Goal: Information Seeking & Learning: Learn about a topic

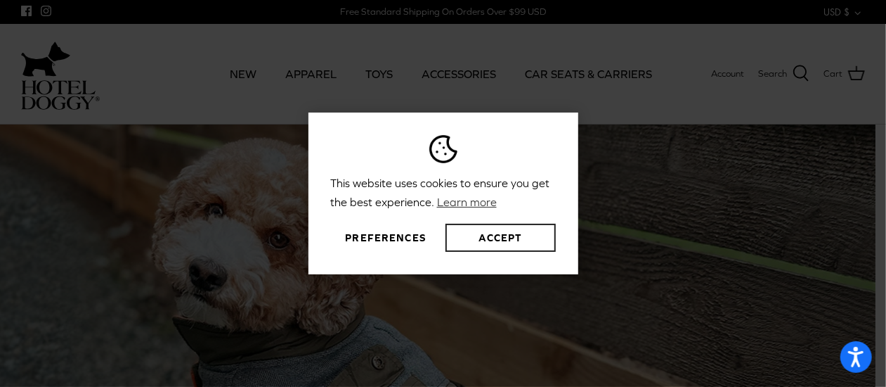
click at [479, 235] on button "Accept" at bounding box center [501, 237] width 110 height 28
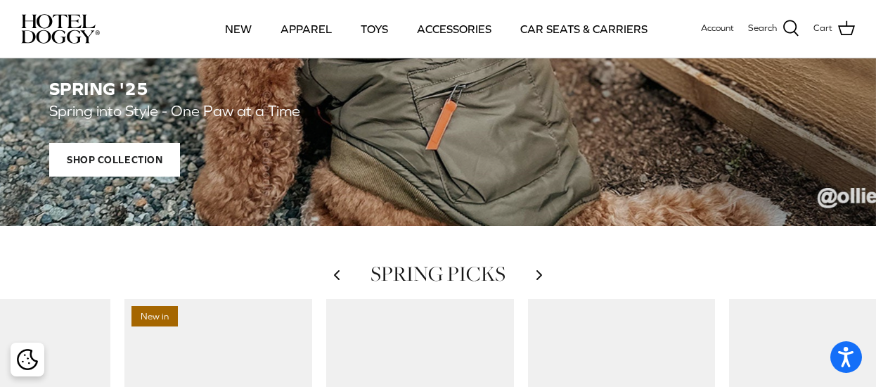
scroll to position [422, 0]
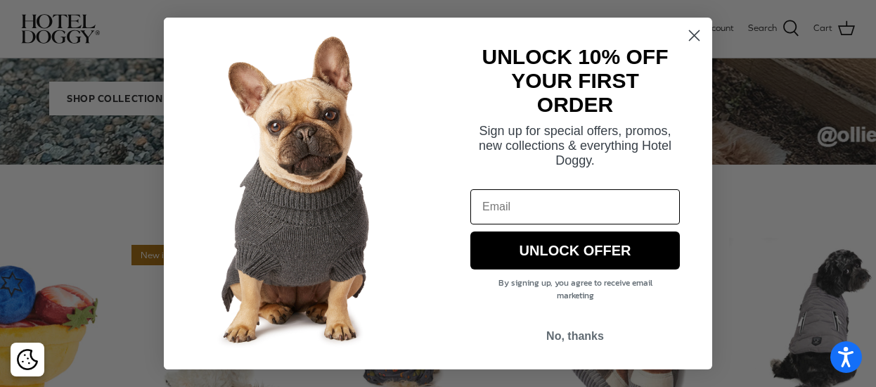
drag, startPoint x: 642, startPoint y: 25, endPoint x: 599, endPoint y: 23, distance: 42.9
click at [599, 23] on div "Close dialog UNLOCK 10% OFF YOUR FIRST ORDER Sign up for special offers, promos…" at bounding box center [438, 193] width 576 height 379
drag, startPoint x: 559, startPoint y: 335, endPoint x: 597, endPoint y: 204, distance: 136.1
click at [559, 335] on button "No, thanks" at bounding box center [574, 336] width 209 height 27
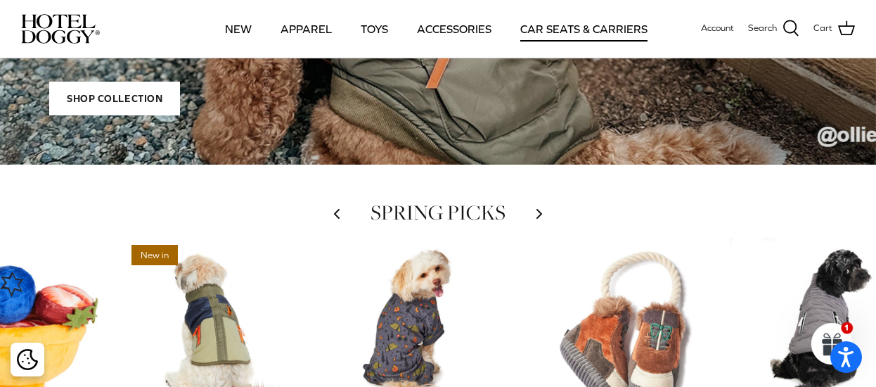
click at [613, 23] on link "CAR SEATS & CARRIERS" at bounding box center [583, 29] width 152 height 48
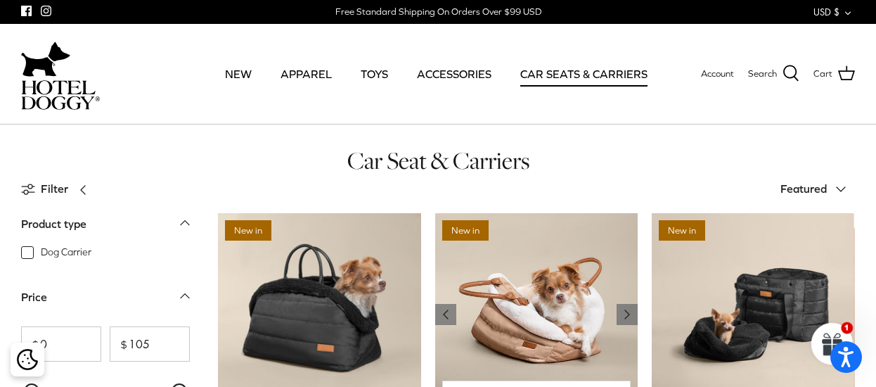
click at [526, 304] on img "Deluxe Car Seat & Carrier" at bounding box center [536, 314] width 203 height 203
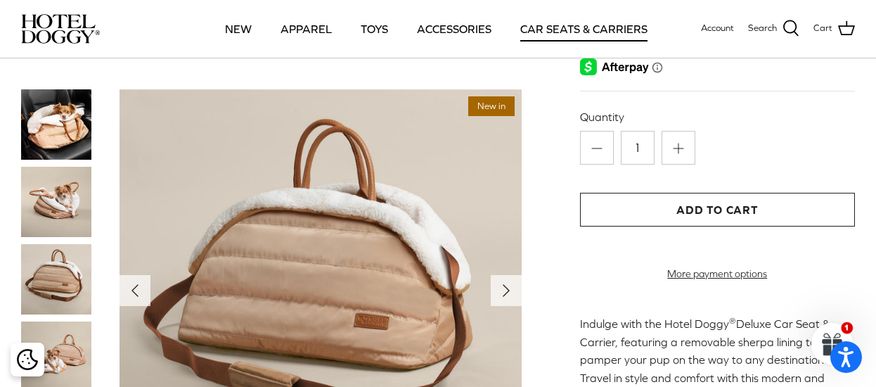
scroll to position [211, 0]
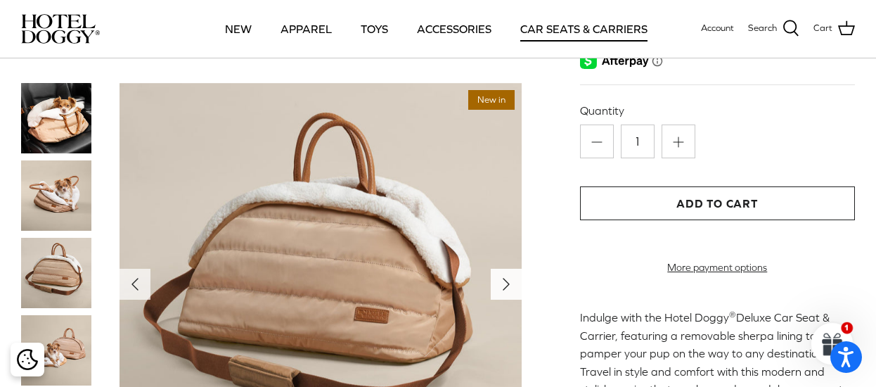
click at [498, 275] on icon "Right" at bounding box center [506, 284] width 22 height 22
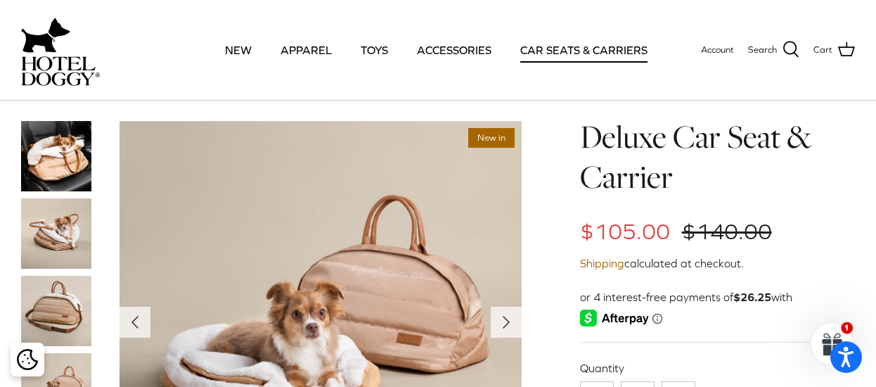
scroll to position [141, 0]
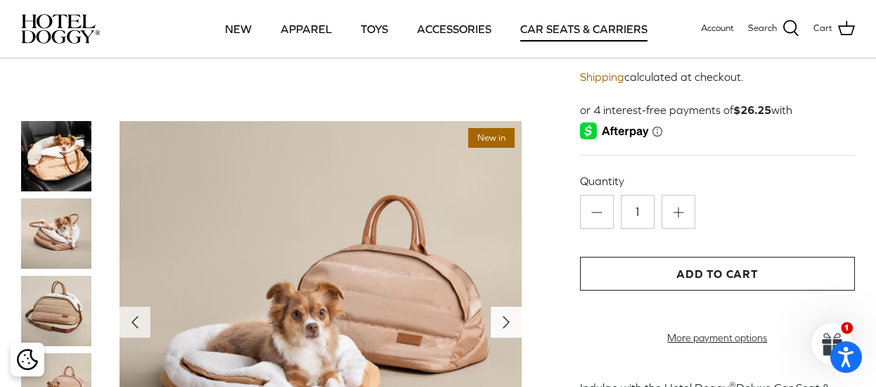
click at [508, 311] on icon "Right" at bounding box center [506, 322] width 22 height 22
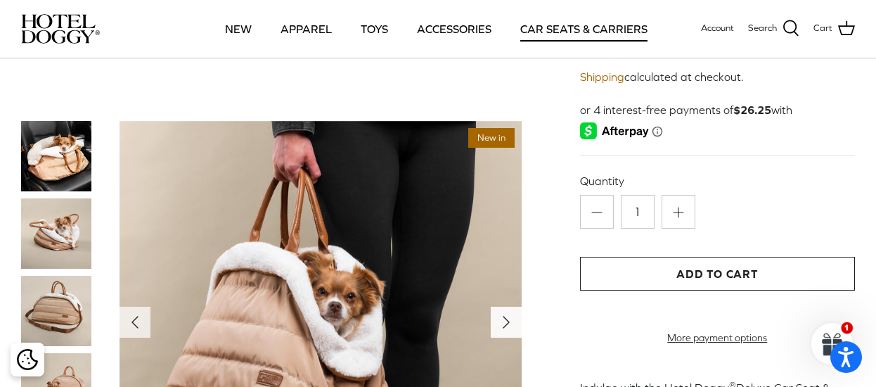
click at [508, 316] on icon "Right" at bounding box center [506, 322] width 22 height 22
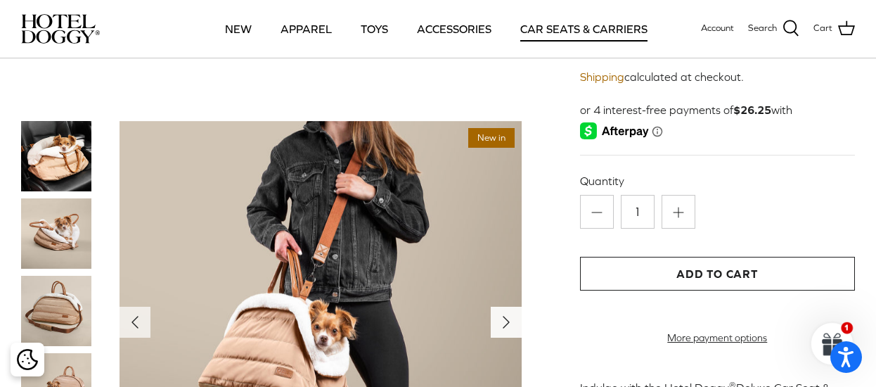
click at [508, 316] on icon "Right" at bounding box center [506, 322] width 22 height 22
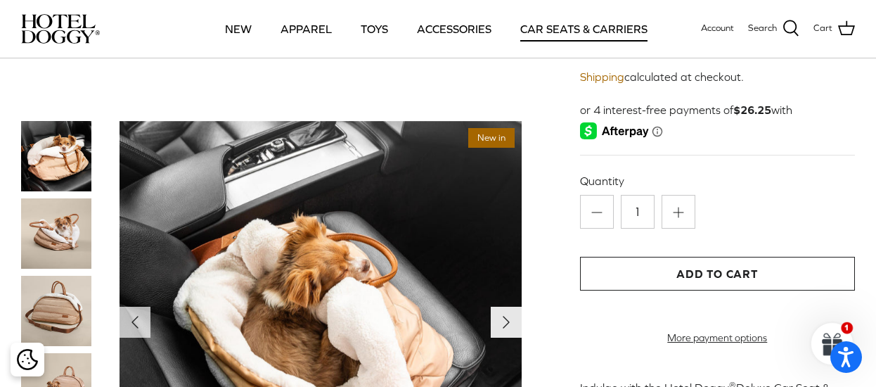
click at [508, 315] on icon "Right" at bounding box center [506, 322] width 22 height 22
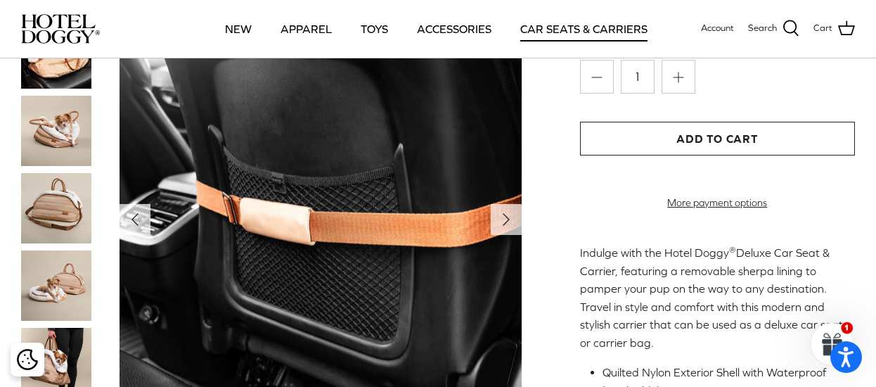
scroll to position [281, 0]
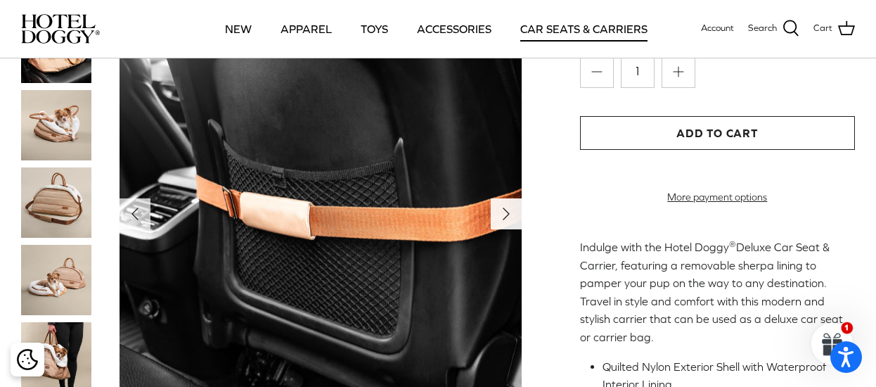
click at [513, 204] on icon "Right" at bounding box center [506, 213] width 22 height 22
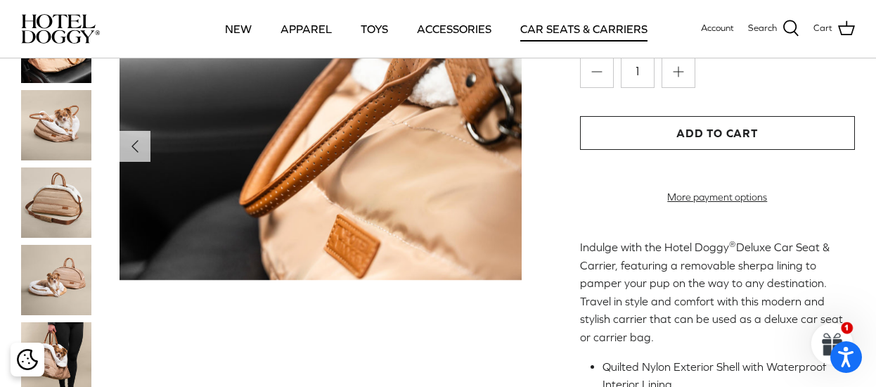
click at [510, 207] on img at bounding box center [320, 147] width 402 height 268
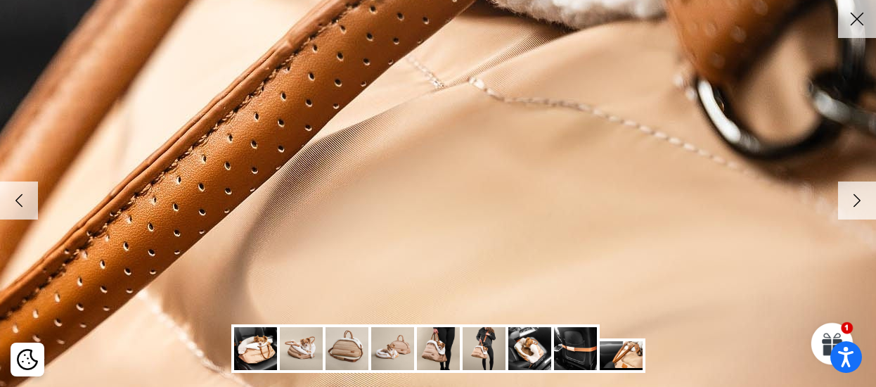
click at [848, 212] on link "Right" at bounding box center [857, 200] width 38 height 38
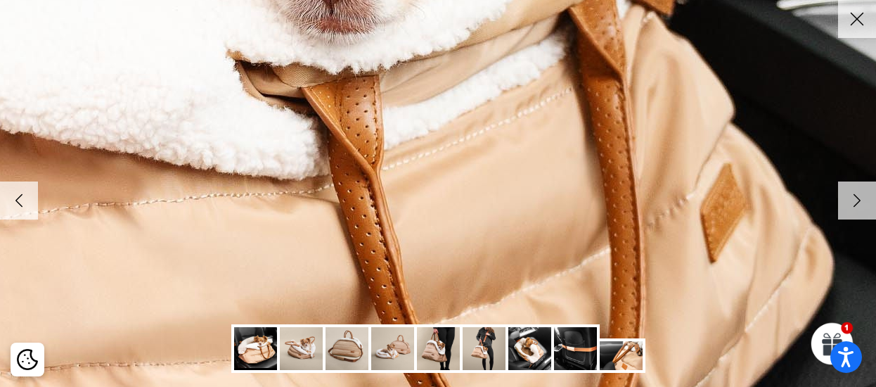
click at [850, 212] on link "Right" at bounding box center [857, 200] width 38 height 38
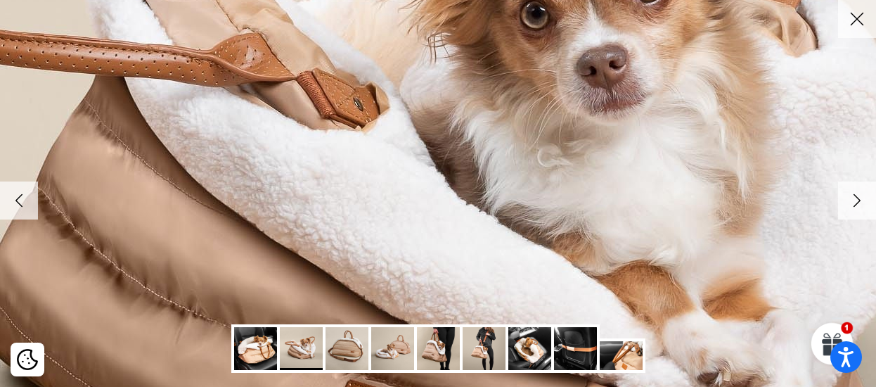
click at [850, 212] on link "Right" at bounding box center [857, 200] width 38 height 38
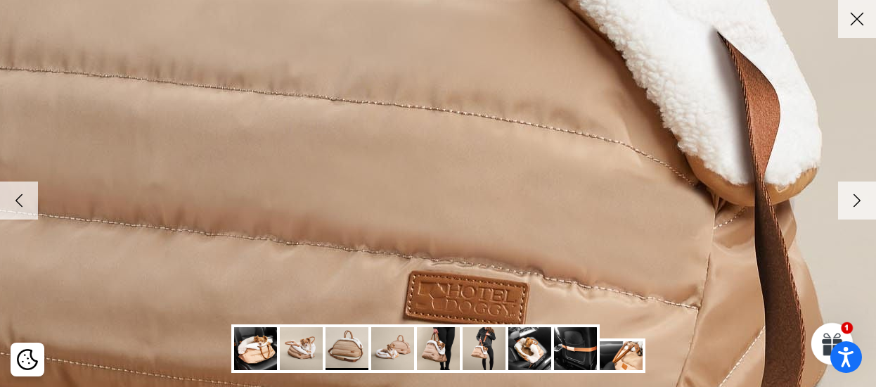
click at [679, 195] on img at bounding box center [283, 189] width 1439 height 1439
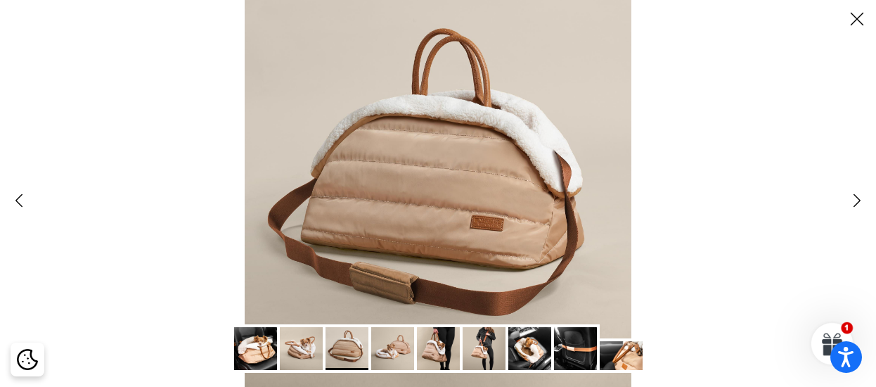
click at [853, 209] on icon "Right" at bounding box center [857, 200] width 24 height 24
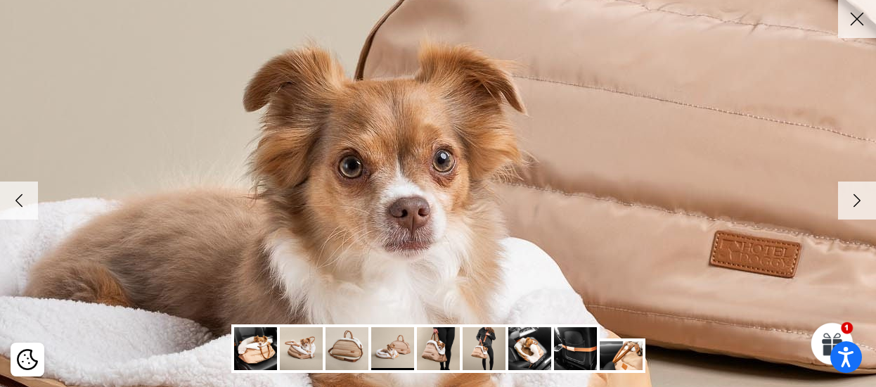
click at [853, 209] on icon "Right" at bounding box center [857, 200] width 24 height 24
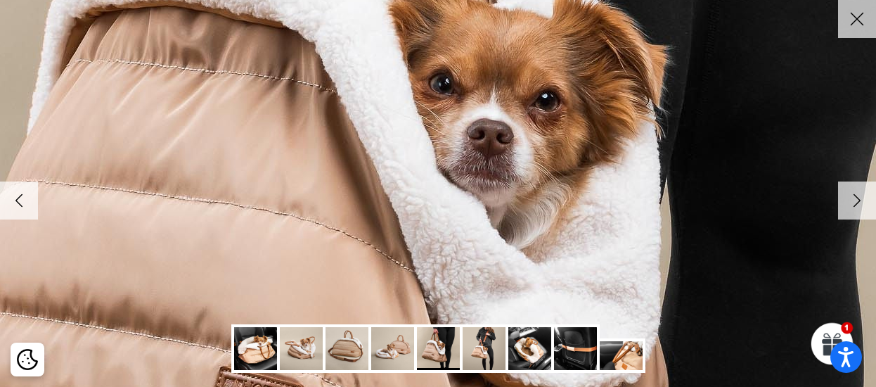
click at [853, 209] on icon "Right" at bounding box center [857, 200] width 24 height 24
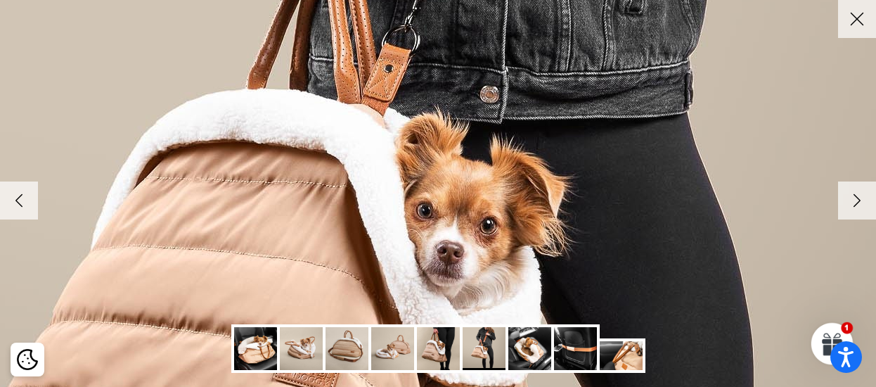
click at [853, 209] on icon "Right" at bounding box center [857, 200] width 24 height 24
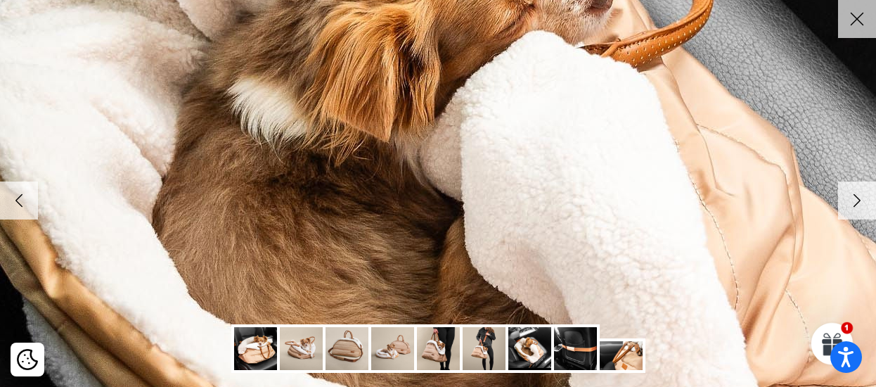
click at [853, 208] on icon "Right" at bounding box center [857, 200] width 24 height 24
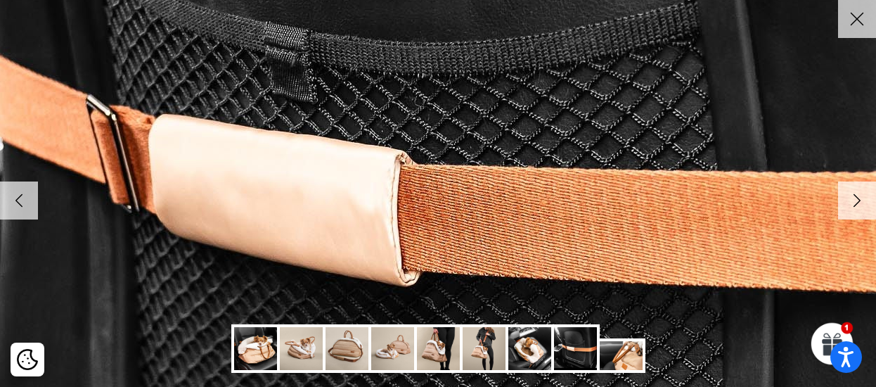
click at [853, 208] on icon "Right" at bounding box center [857, 200] width 24 height 24
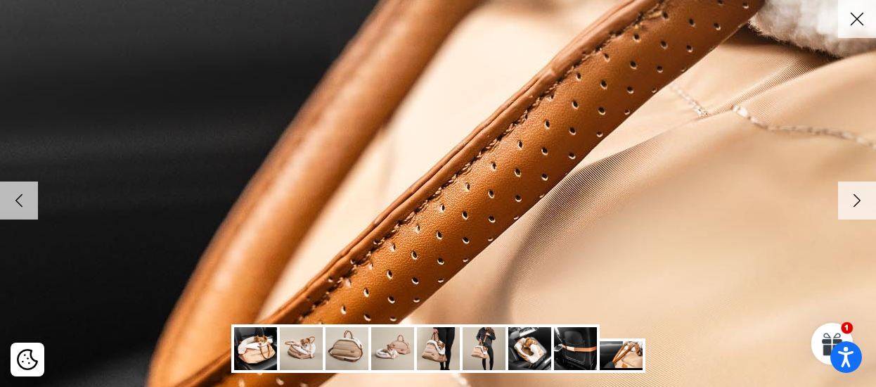
click at [853, 208] on icon "Right" at bounding box center [857, 200] width 24 height 24
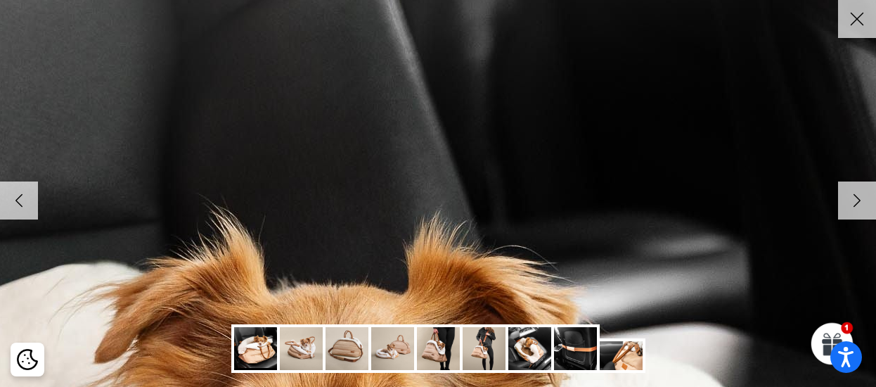
click at [862, 18] on icon "Close" at bounding box center [857, 19] width 24 height 24
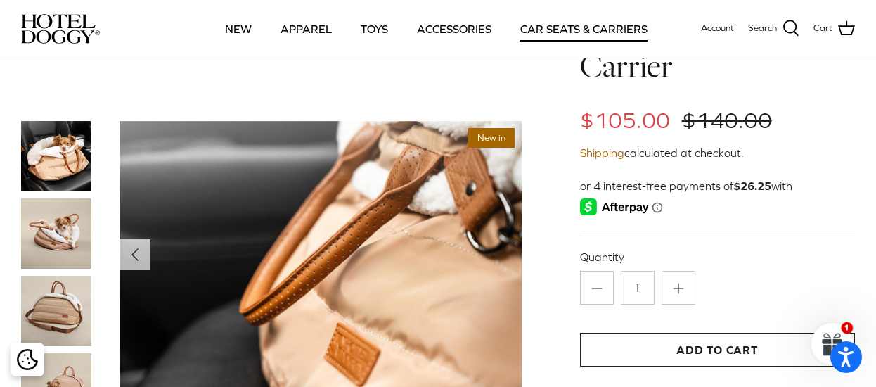
scroll to position [0, 0]
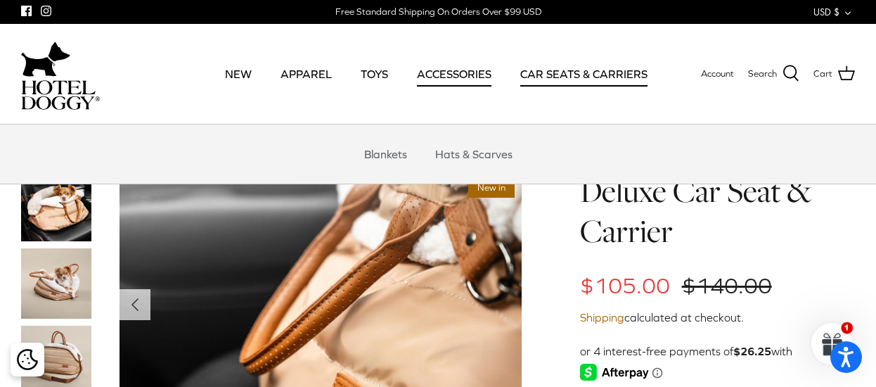
click at [474, 72] on link "ACCESSORIES" at bounding box center [454, 74] width 100 height 48
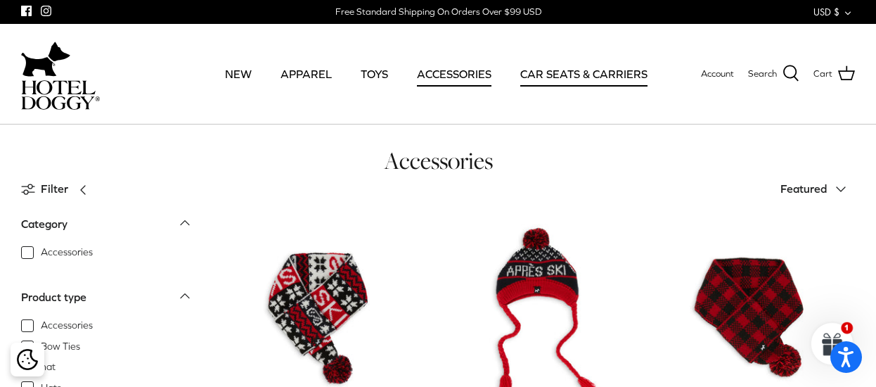
click at [578, 75] on link "CAR SEATS & CARRIERS" at bounding box center [583, 74] width 152 height 48
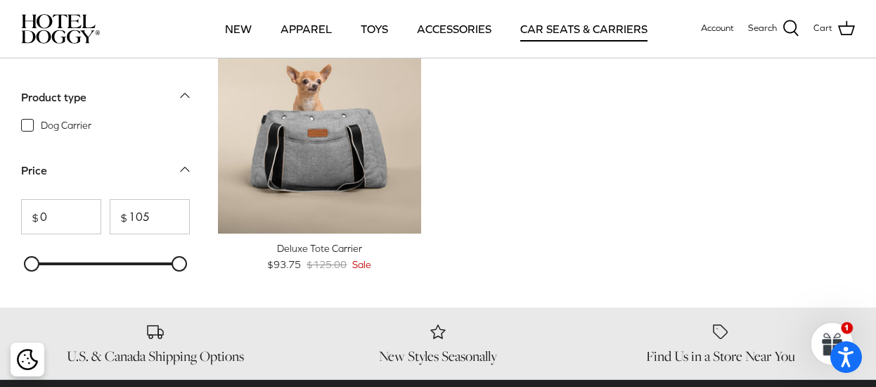
scroll to position [703, 0]
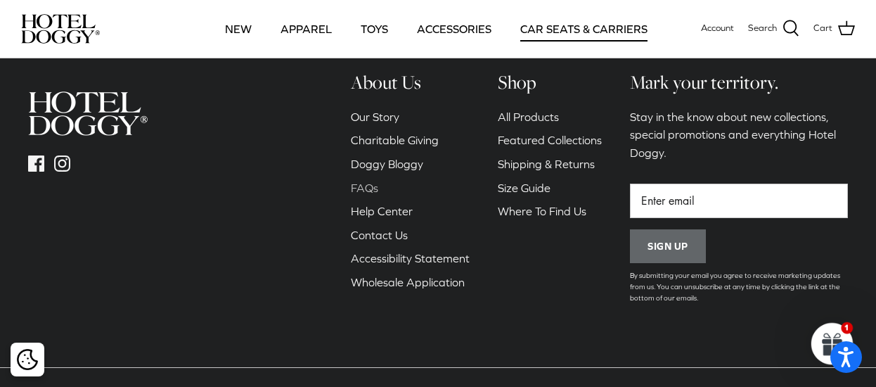
click at [361, 182] on link "FAQs" at bounding box center [364, 187] width 27 height 13
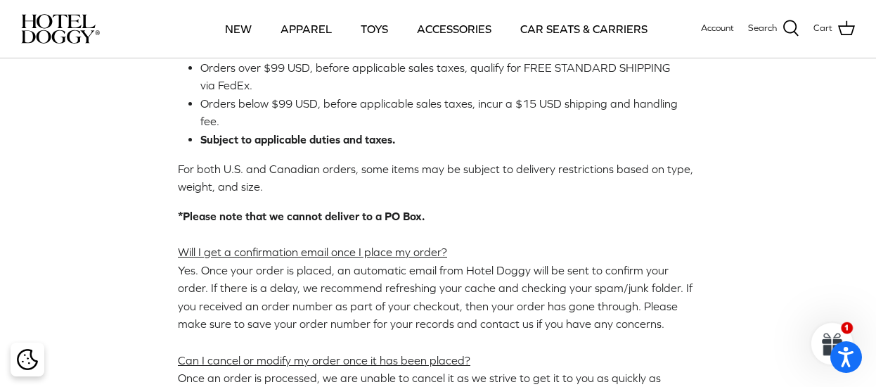
scroll to position [843, 0]
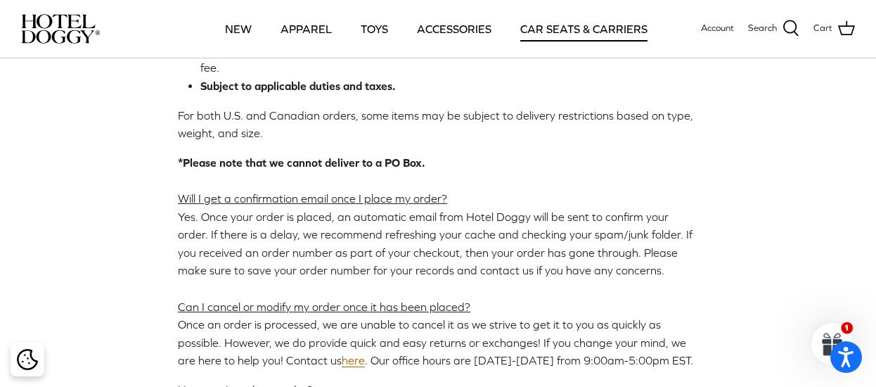
click at [582, 22] on link "CAR SEATS & CARRIERS" at bounding box center [583, 29] width 152 height 48
